Goal: Use online tool/utility: Utilize a website feature to perform a specific function

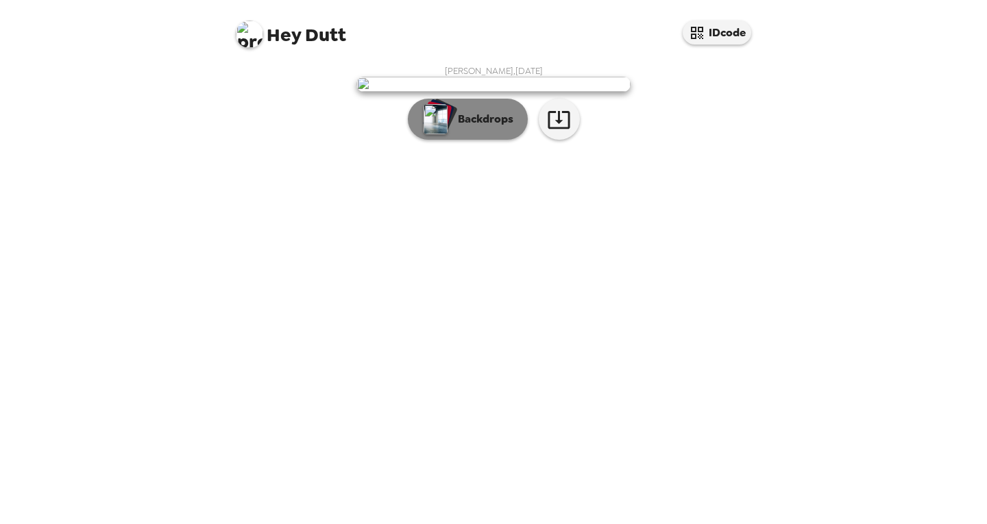
click at [458, 127] on p "Backdrops" at bounding box center [482, 119] width 62 height 16
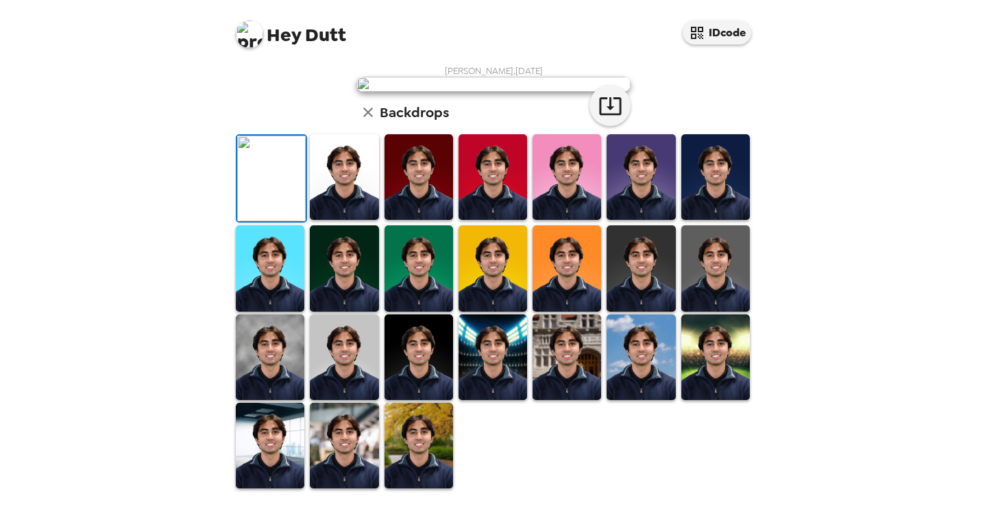
scroll to position [278, 0]
click at [554, 400] on img at bounding box center [566, 357] width 69 height 86
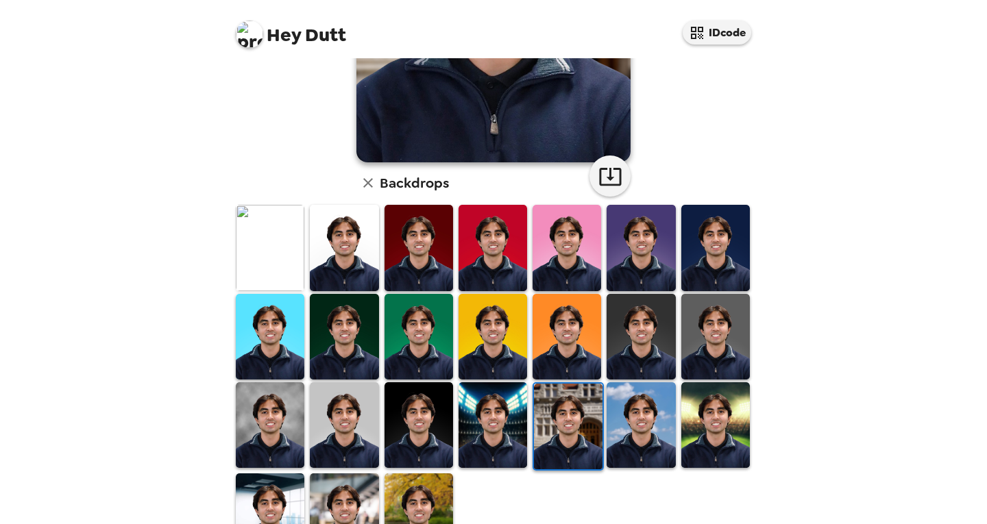
scroll to position [308, 0]
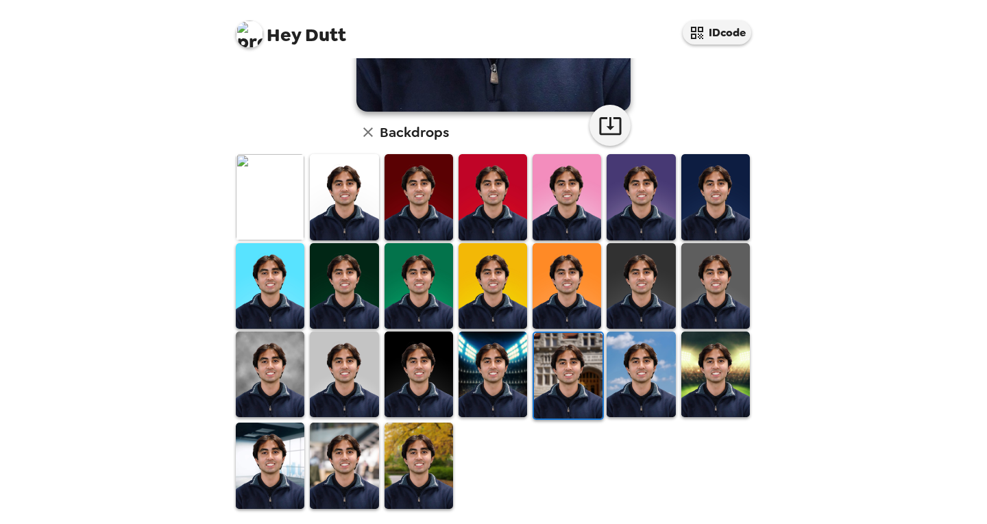
click at [341, 467] on img at bounding box center [344, 466] width 69 height 86
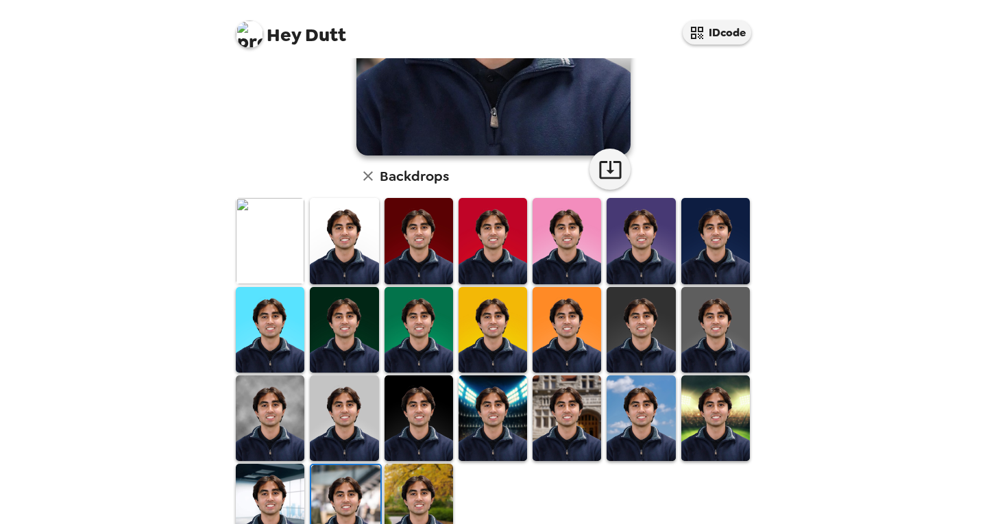
scroll to position [264, 0]
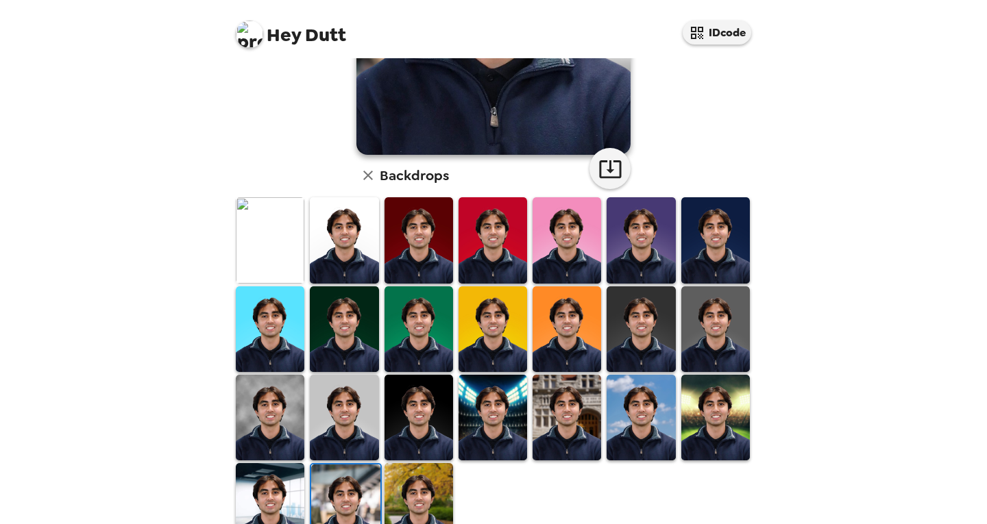
click at [420, 395] on img at bounding box center [418, 418] width 69 height 86
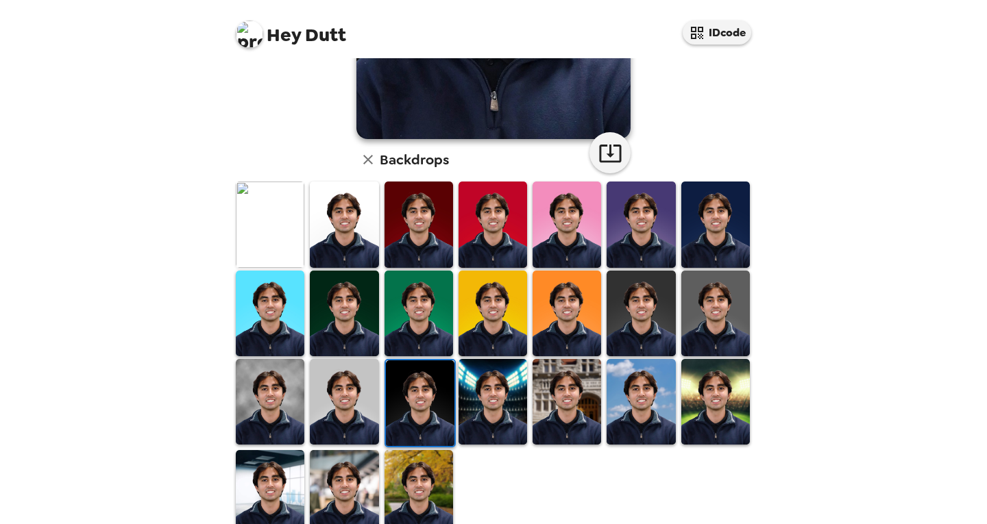
scroll to position [282, 0]
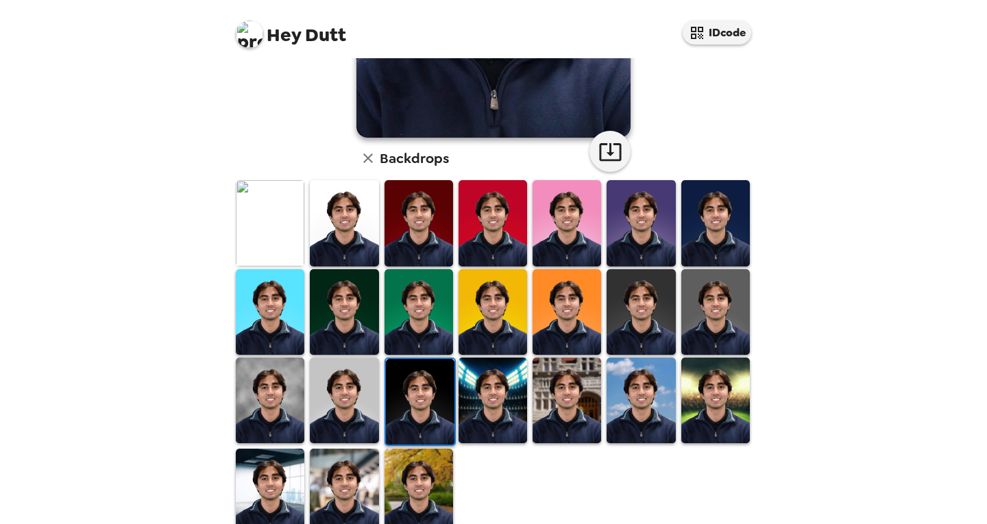
click at [621, 423] on img at bounding box center [640, 401] width 69 height 86
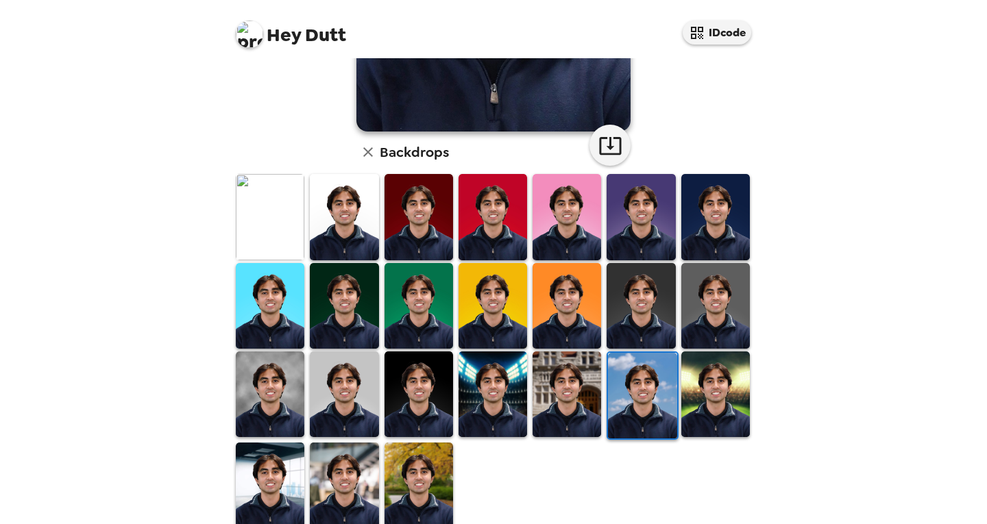
scroll to position [293, 0]
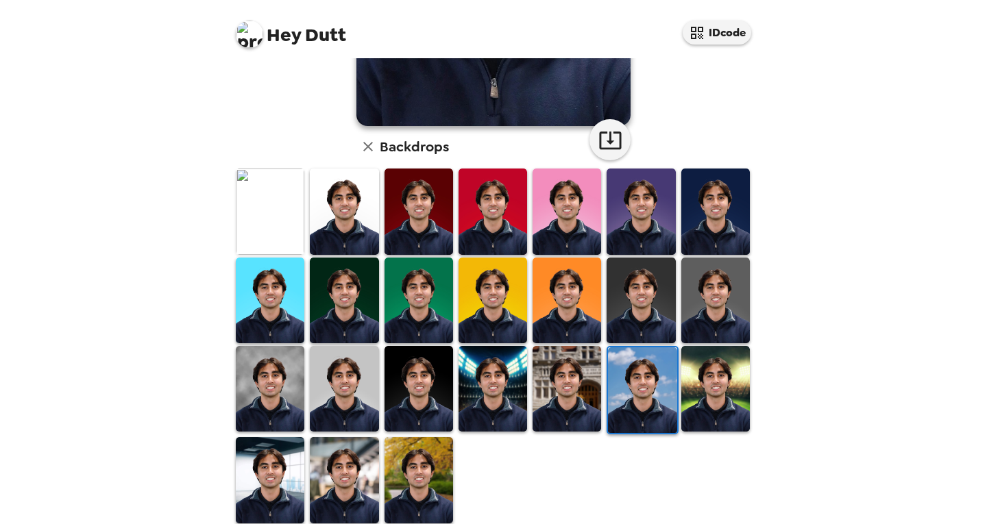
click at [280, 236] on img at bounding box center [270, 212] width 69 height 86
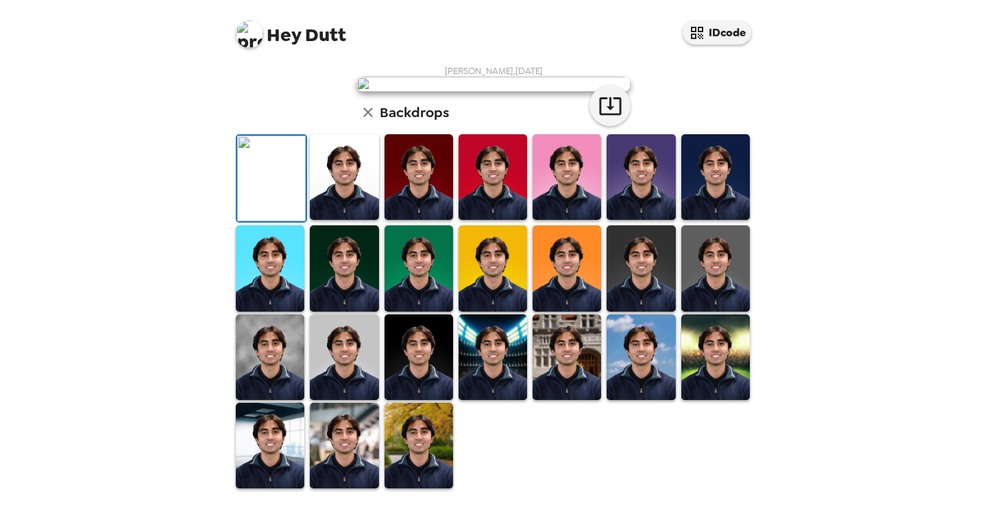
scroll to position [1, 0]
click at [602, 92] on img at bounding box center [493, 84] width 274 height 15
click at [600, 118] on icon "button" at bounding box center [610, 106] width 24 height 24
